Goal: Check status: Check status

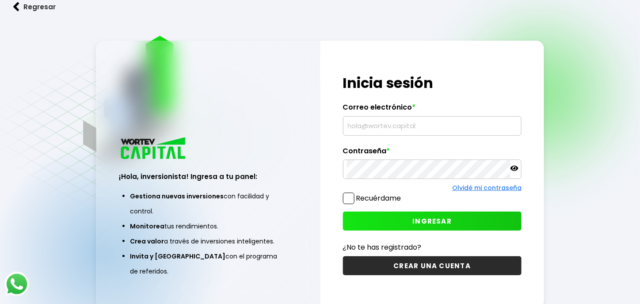
click at [405, 127] on input "text" at bounding box center [432, 126] width 171 height 19
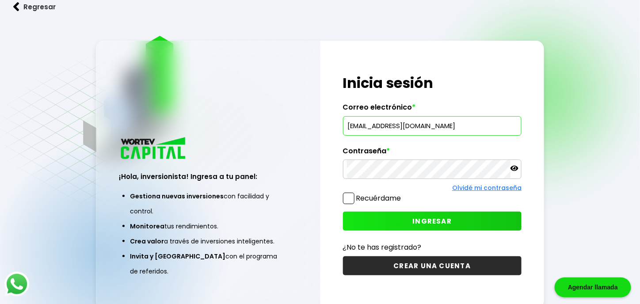
type input "[EMAIL_ADDRESS][DOMAIN_NAME]"
click at [427, 222] on span "INGRESAR" at bounding box center [431, 221] width 39 height 9
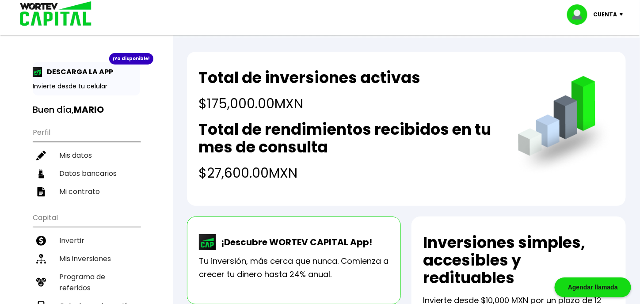
click at [81, 250] on li "Mis inversiones" at bounding box center [86, 259] width 107 height 18
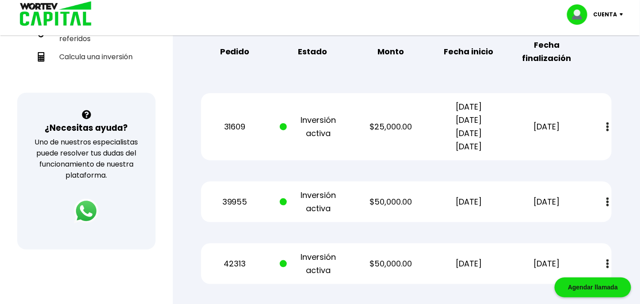
scroll to position [265, 0]
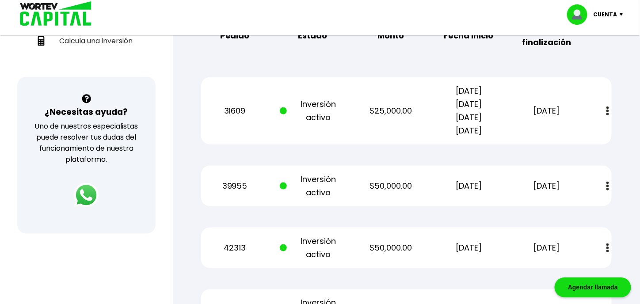
click at [604, 110] on button at bounding box center [607, 111] width 12 height 19
